Goal: Task Accomplishment & Management: Use online tool/utility

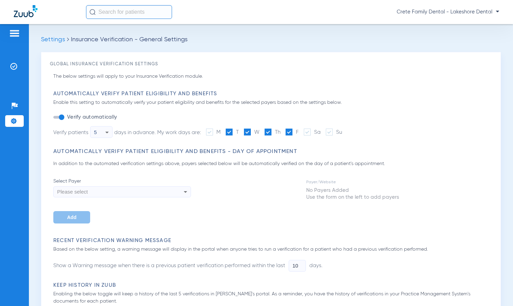
click at [13, 86] on div "Patients Insurance Verification Setup Help Center Settings" at bounding box center [14, 177] width 29 height 306
click at [12, 69] on img at bounding box center [13, 66] width 7 height 7
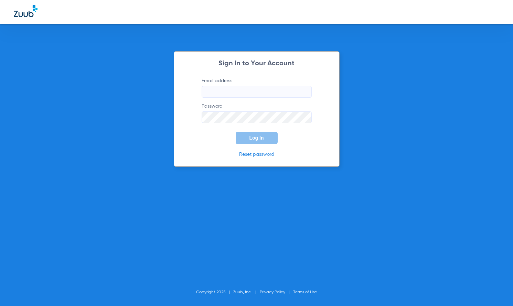
type input "[EMAIL_ADDRESS][DOMAIN_NAME]"
click at [253, 137] on span "Log In" at bounding box center [256, 138] width 14 height 6
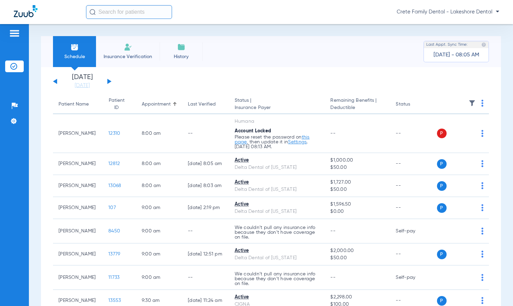
click at [340, 58] on div "Schedule Insurance Verification History Last Appt. Sync Time: [DATE] - 08:05 AM" at bounding box center [271, 51] width 460 height 31
click at [110, 81] on button at bounding box center [109, 81] width 4 height 5
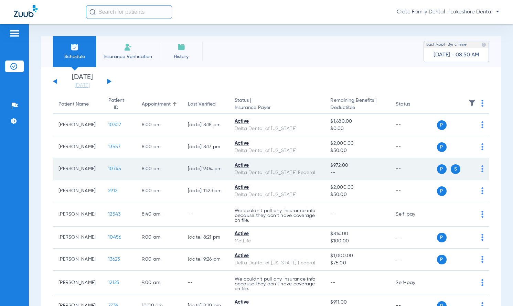
click at [108, 167] on span "10745" at bounding box center [114, 168] width 13 height 5
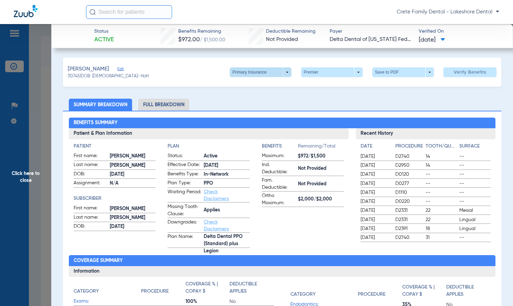
click at [282, 72] on span at bounding box center [261, 72] width 62 height 10
click at [269, 101] on span "Secondary Insurance" at bounding box center [253, 99] width 45 height 5
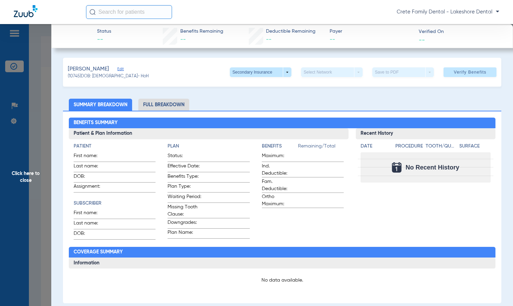
click at [166, 101] on li "Full Breakdown" at bounding box center [163, 105] width 51 height 12
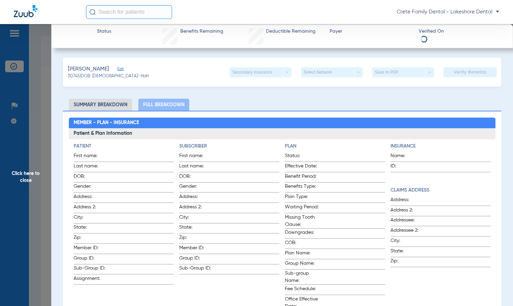
scroll to position [103, 0]
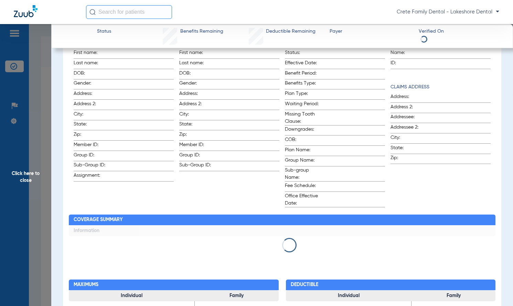
click at [18, 50] on span "Click here to close" at bounding box center [25, 177] width 51 height 306
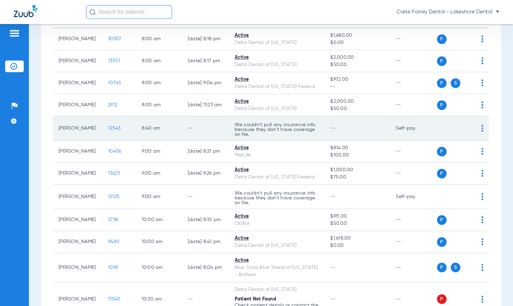
scroll to position [0, 0]
